Goal: Information Seeking & Learning: Find specific fact

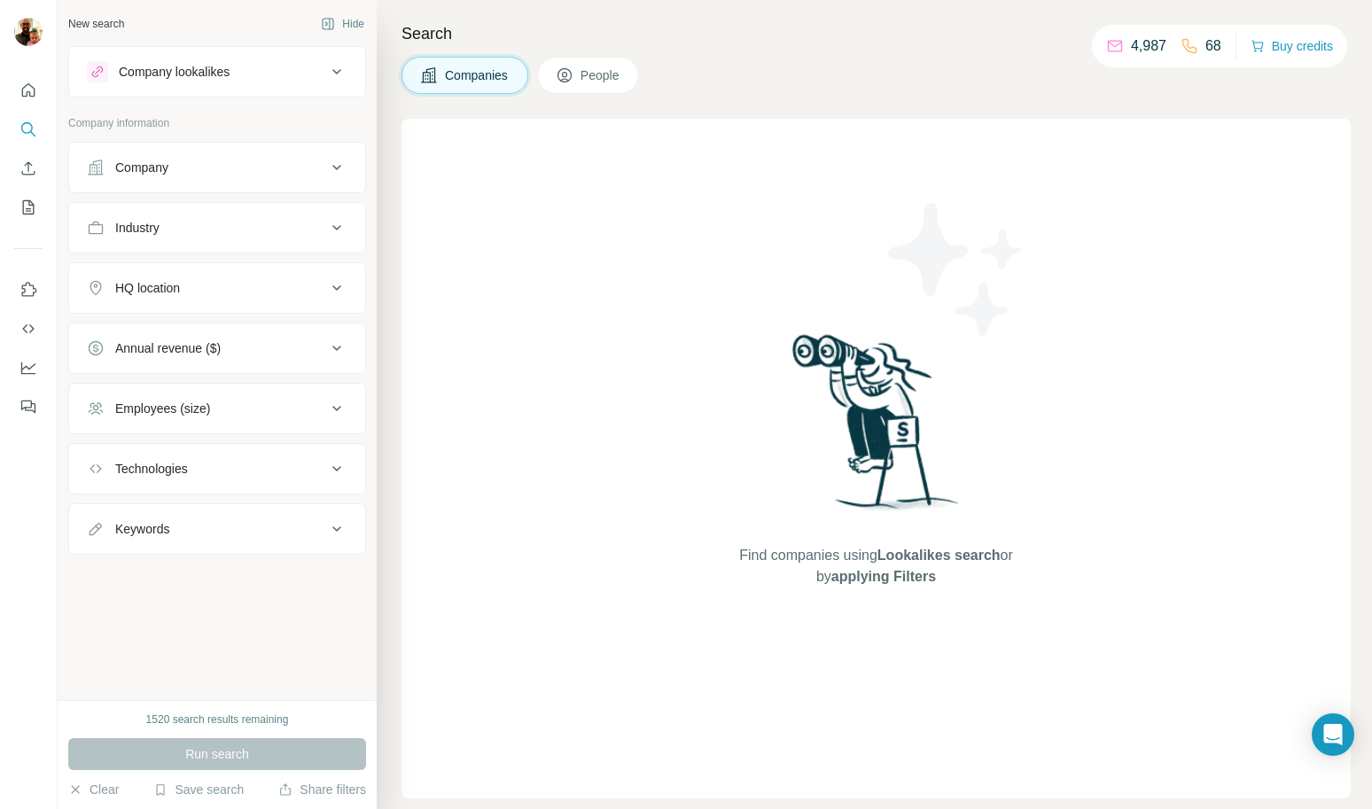
click at [168, 168] on div "Company" at bounding box center [141, 168] width 53 height 18
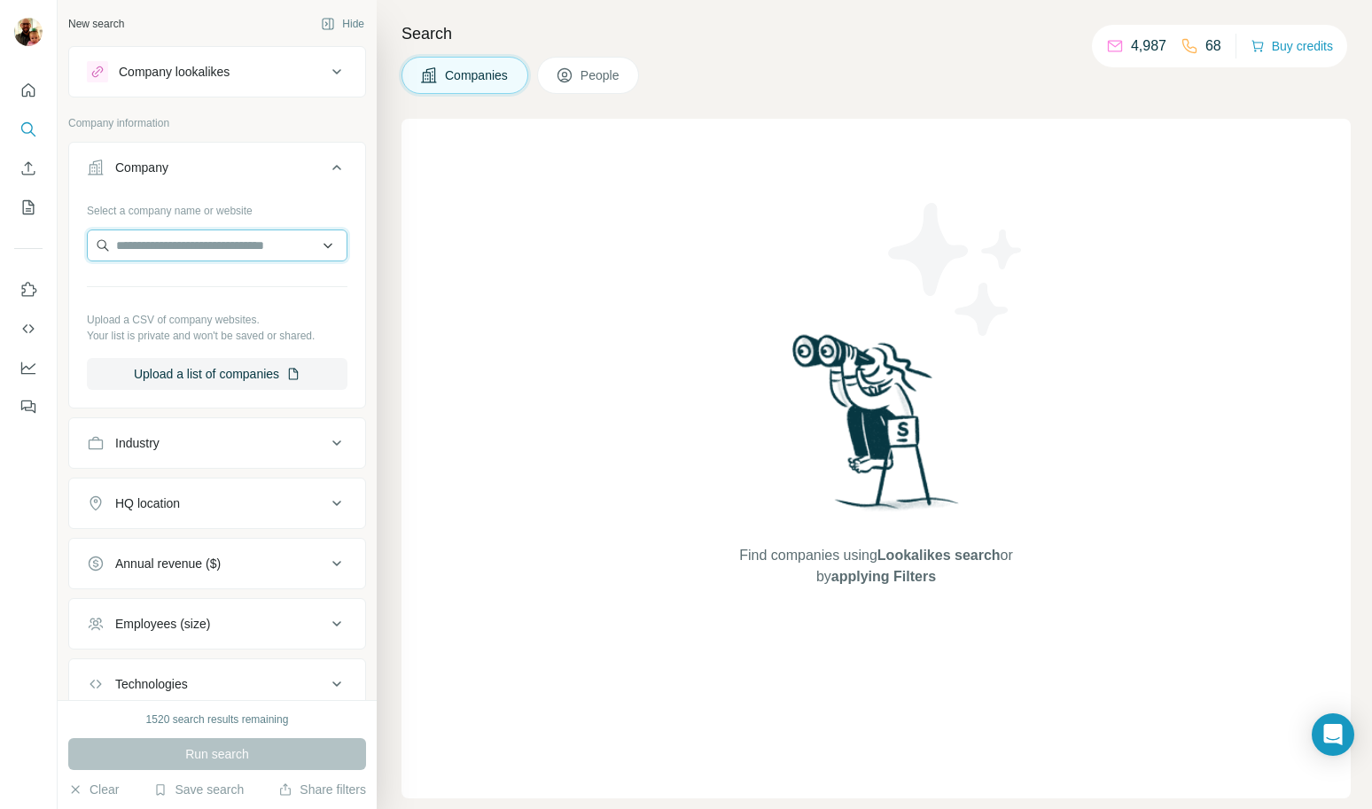
click at [222, 231] on input "text" at bounding box center [217, 246] width 261 height 32
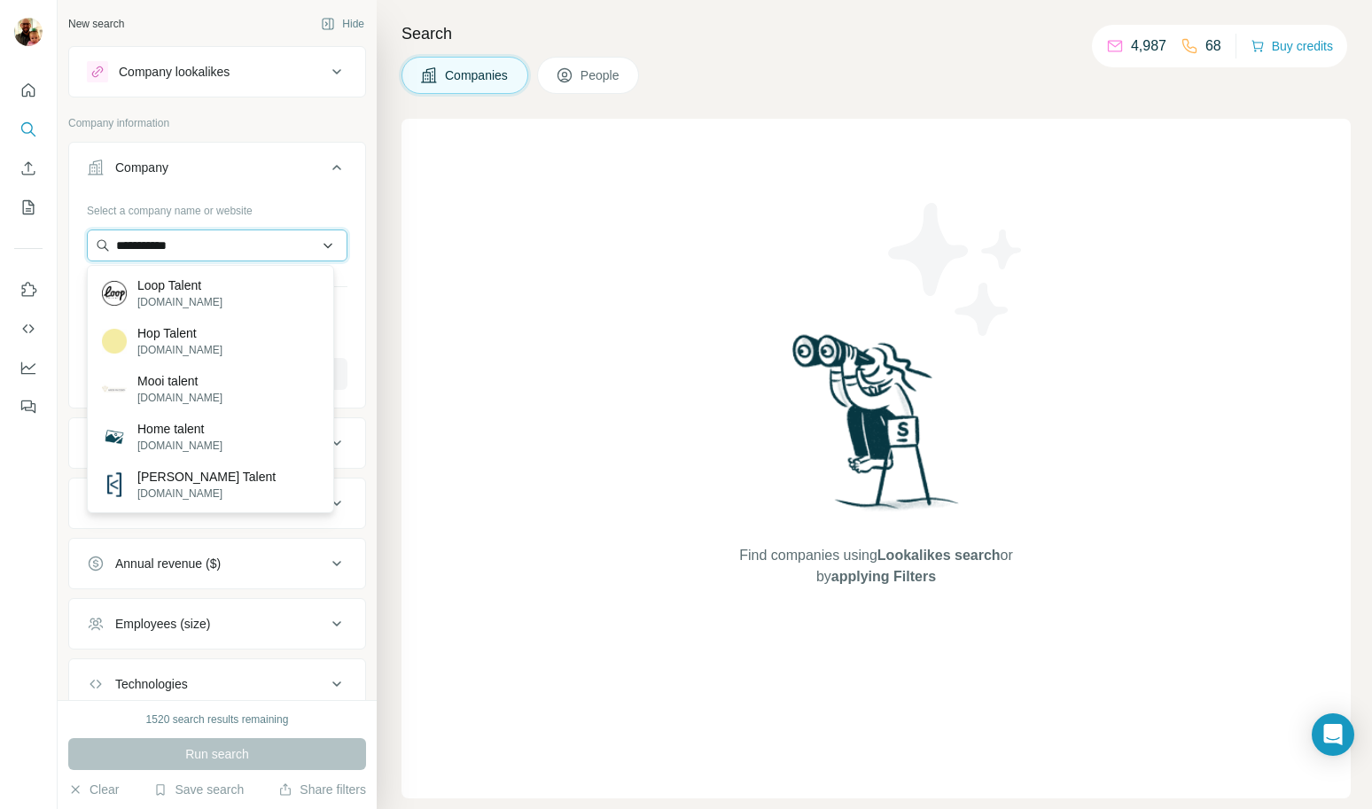
click at [148, 245] on input "**********" at bounding box center [217, 246] width 261 height 32
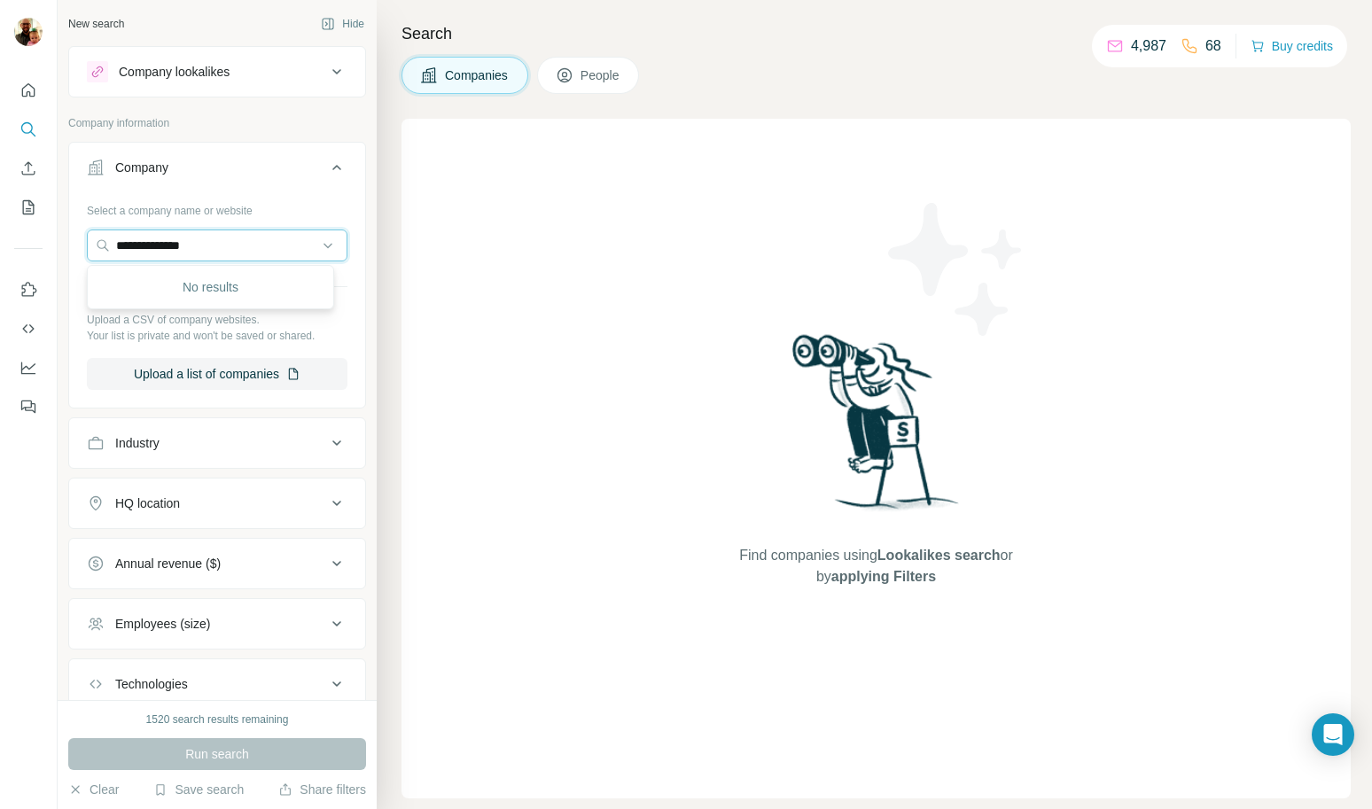
type input "**********"
click at [245, 248] on input "**********" at bounding box center [217, 246] width 261 height 32
click at [236, 121] on p "Company information" at bounding box center [217, 123] width 298 height 16
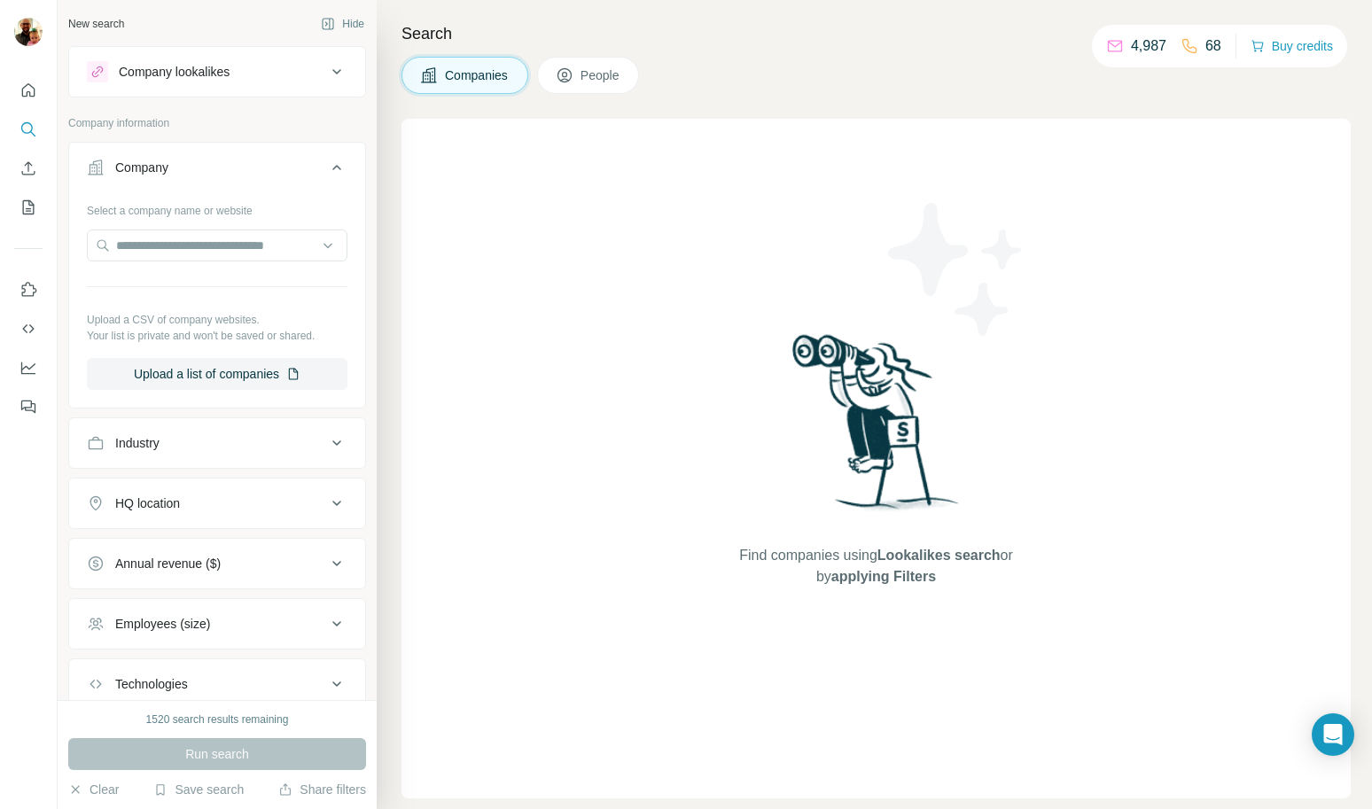
click at [304, 452] on button "Industry" at bounding box center [217, 443] width 296 height 43
click at [295, 490] on input at bounding box center [207, 488] width 219 height 20
click at [328, 441] on icon at bounding box center [336, 443] width 21 height 21
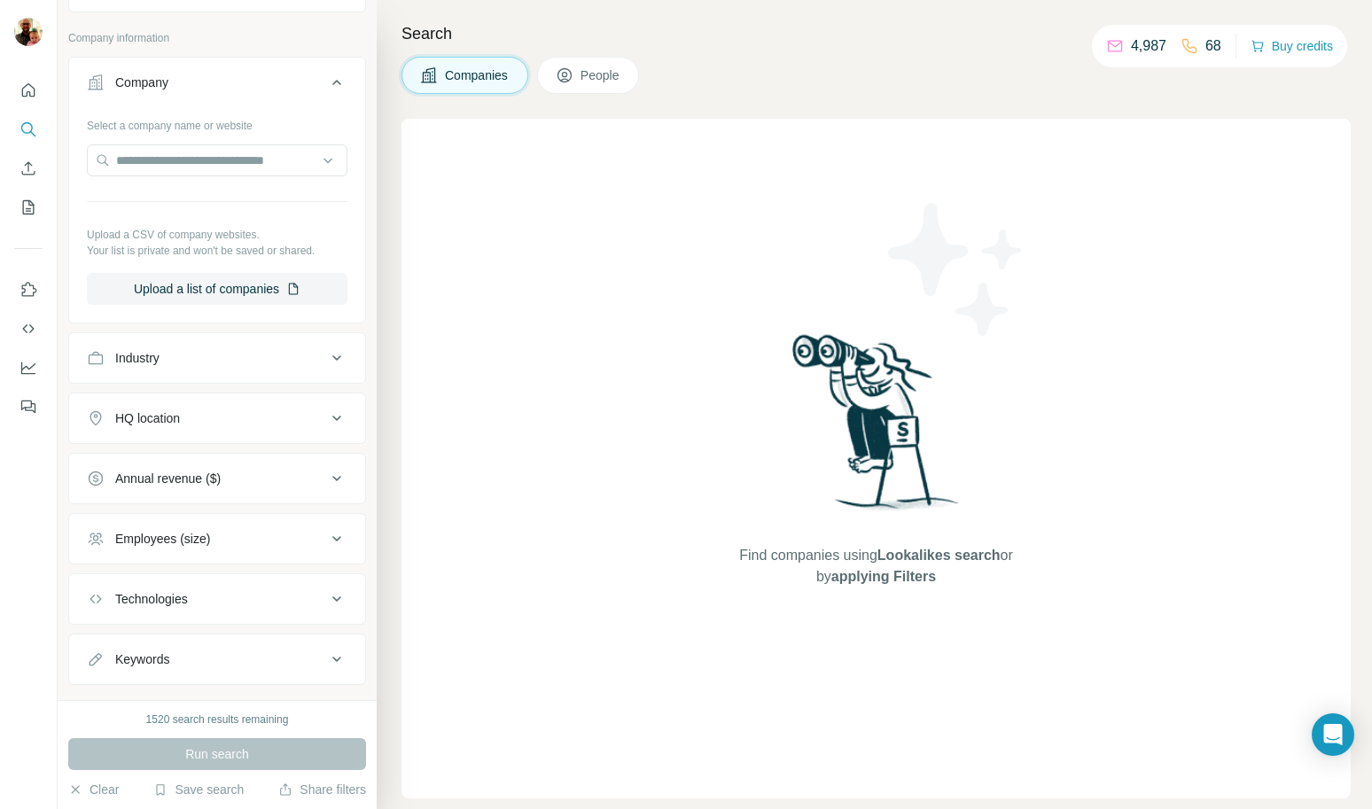
scroll to position [86, 0]
click at [326, 420] on icon at bounding box center [336, 417] width 21 height 21
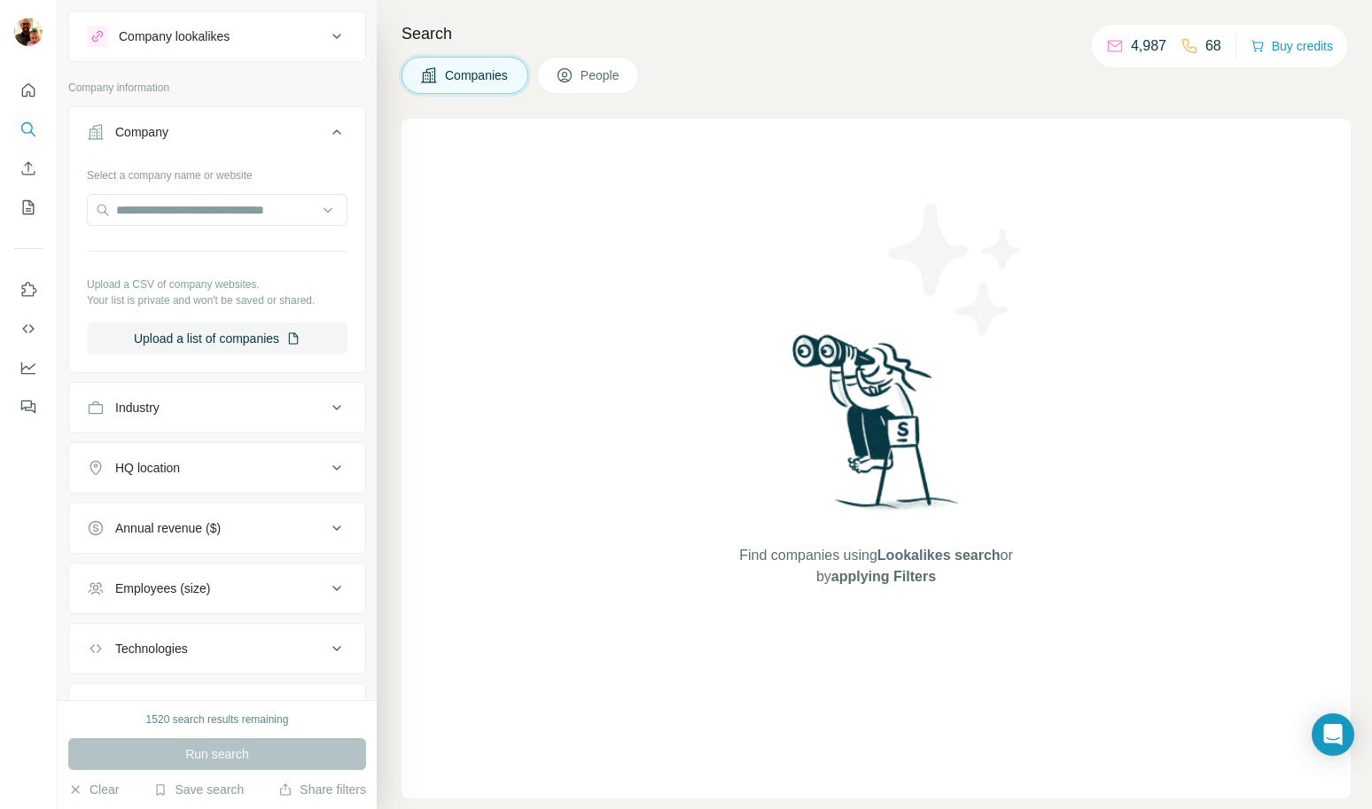
scroll to position [0, 0]
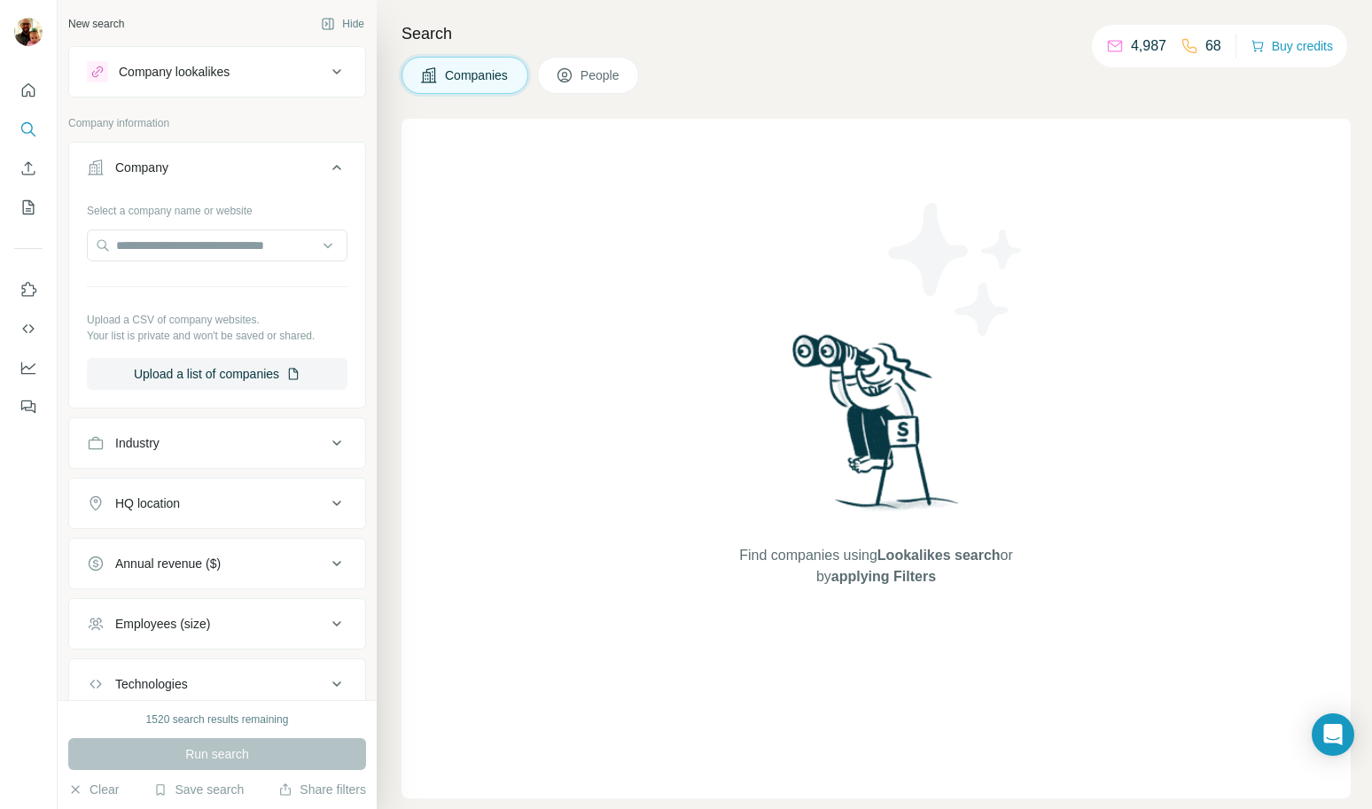
click at [326, 167] on icon at bounding box center [336, 167] width 21 height 21
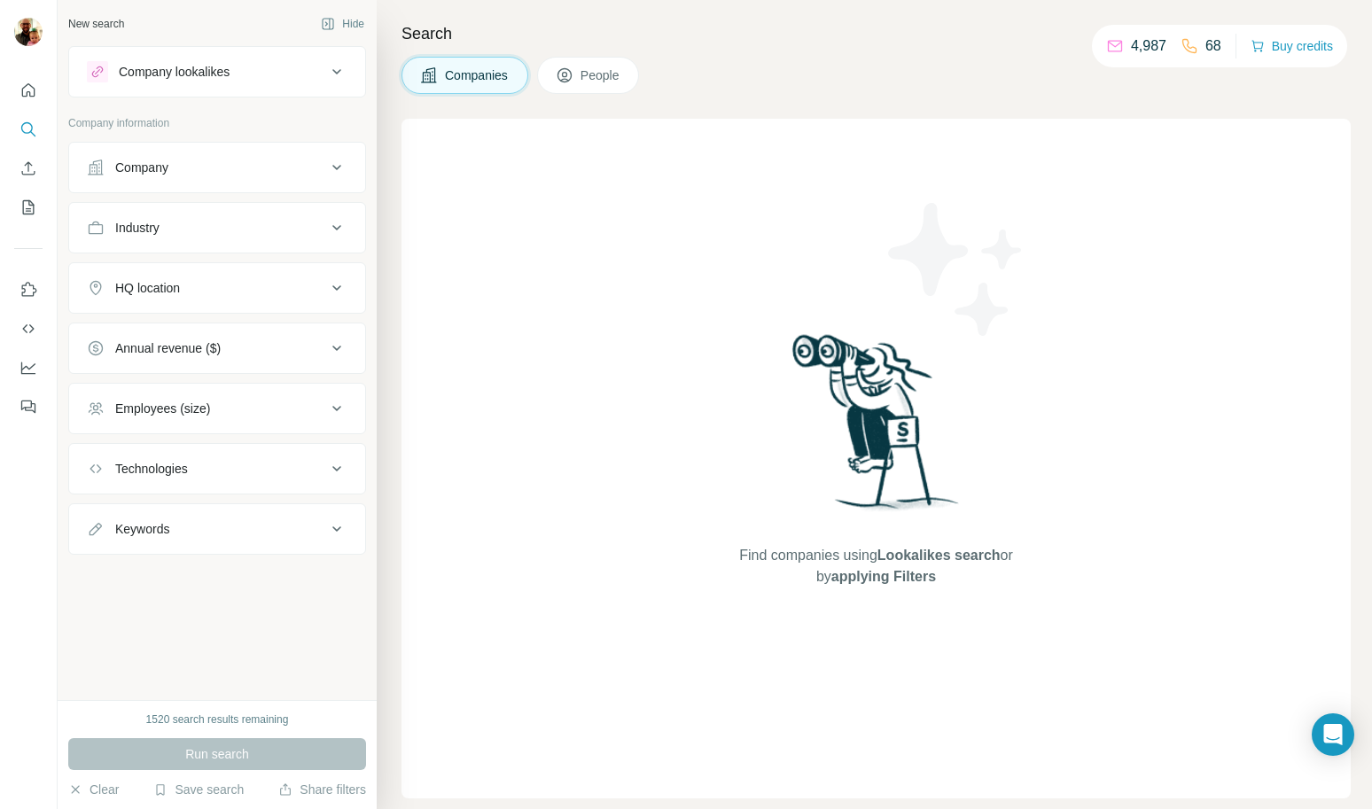
click at [338, 536] on icon at bounding box center [336, 529] width 21 height 21
click at [215, 565] on input "text" at bounding box center [199, 574] width 225 height 32
type input "*"
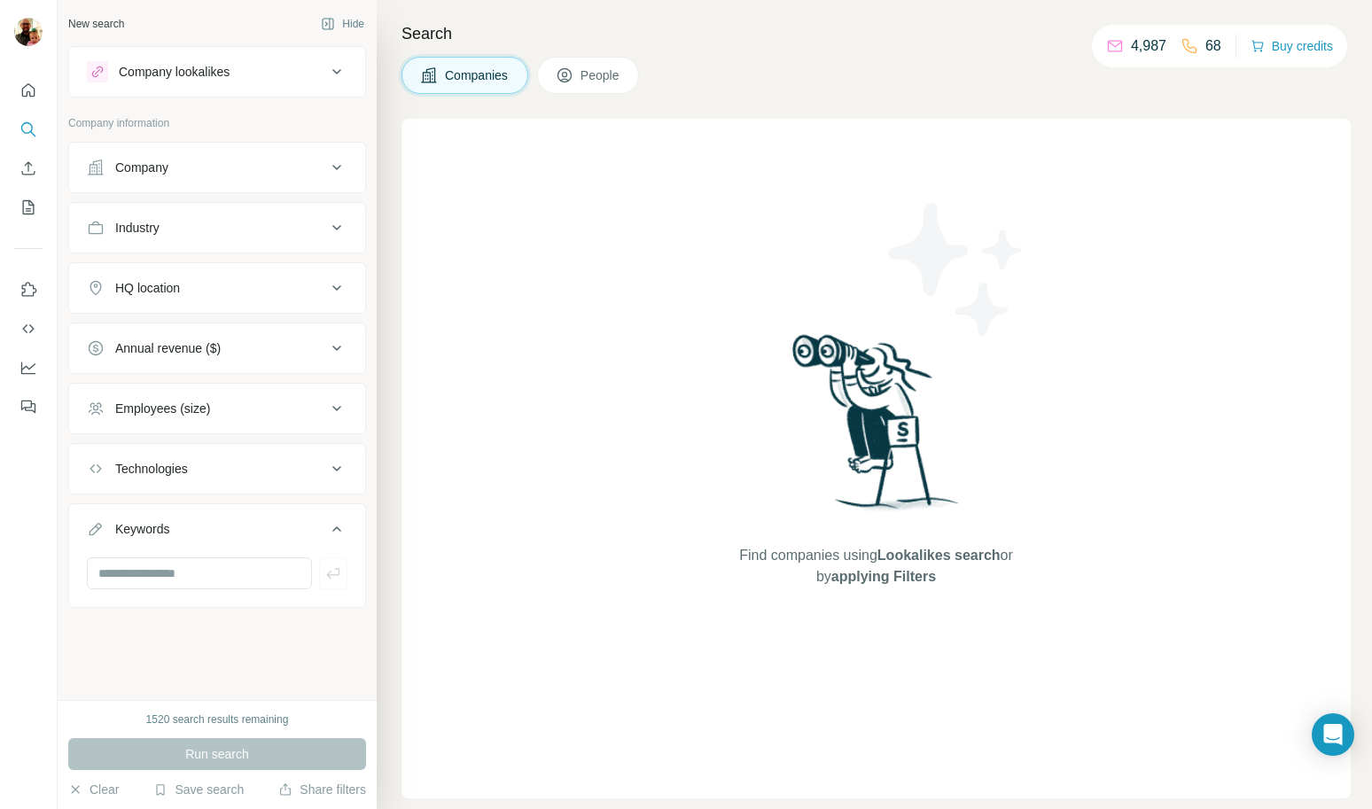
click at [343, 531] on icon at bounding box center [336, 529] width 21 height 21
